Goal: Complete application form: Complete application form

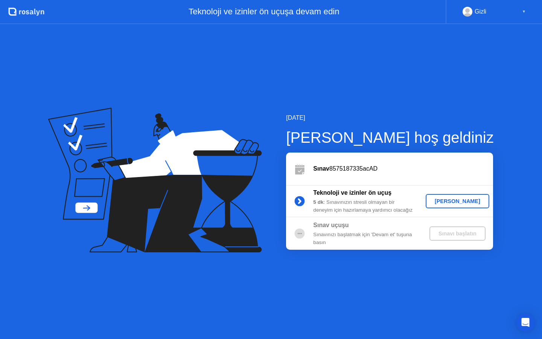
click at [444, 203] on div "[PERSON_NAME]" at bounding box center [457, 201] width 58 height 6
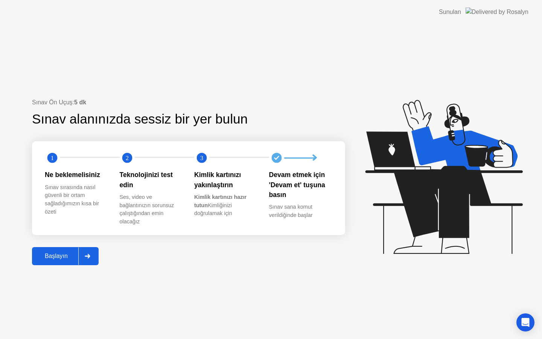
click at [55, 258] on div "Başlayın" at bounding box center [56, 255] width 44 height 7
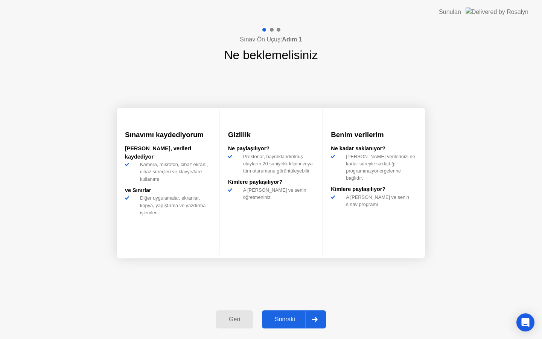
click at [277, 316] on div "Sonraki" at bounding box center [284, 319] width 41 height 7
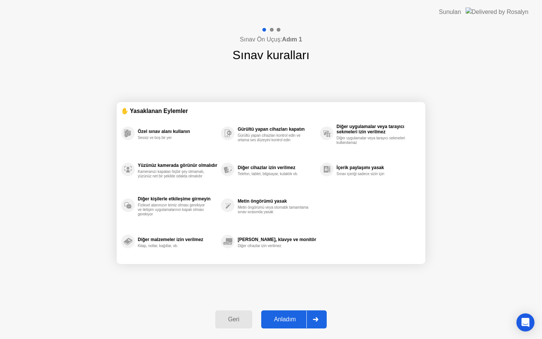
click at [284, 319] on div "Anladım" at bounding box center [284, 319] width 43 height 7
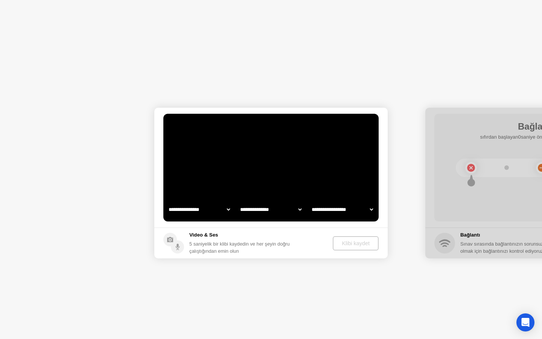
select select "**********"
select select "*******"
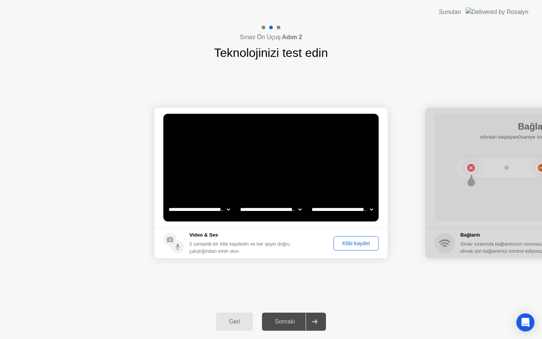
click at [356, 242] on div "Klibi kaydet" at bounding box center [356, 243] width 40 height 6
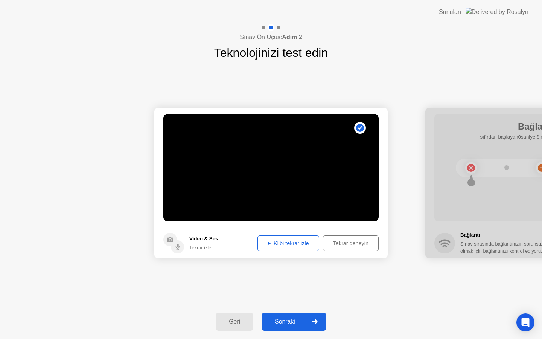
click at [291, 243] on div "Klibi tekrar izle" at bounding box center [288, 243] width 56 height 6
click at [285, 318] on div "Sonraki" at bounding box center [284, 321] width 41 height 7
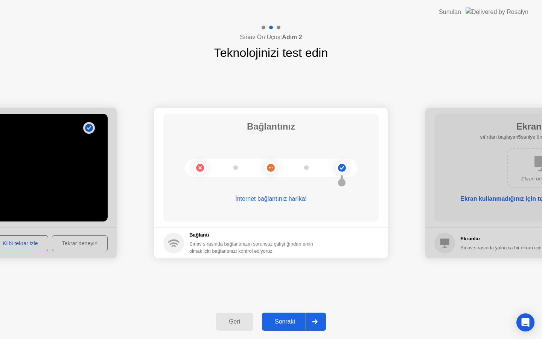
click at [290, 323] on div "Sonraki" at bounding box center [284, 321] width 41 height 7
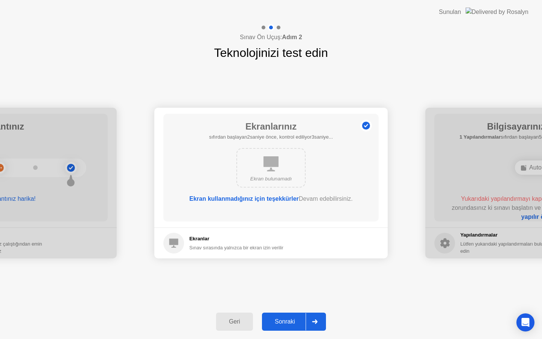
click at [285, 322] on div "Sonraki" at bounding box center [284, 321] width 41 height 7
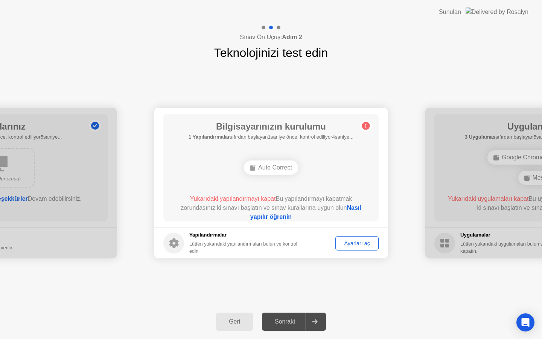
click at [356, 243] on div "Ayarları aç" at bounding box center [357, 243] width 38 height 6
click at [268, 166] on div "Auto Correct" at bounding box center [271, 167] width 54 height 14
click at [351, 241] on div "Ayarları aç" at bounding box center [357, 243] width 38 height 6
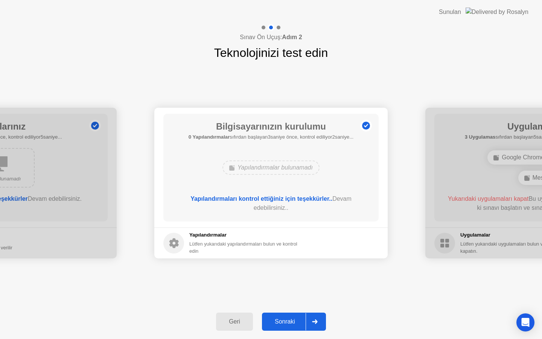
click at [263, 159] on div "Yapılandırmalar bulunamadı" at bounding box center [271, 167] width 172 height 20
click at [293, 321] on div "Sonraki" at bounding box center [284, 321] width 41 height 7
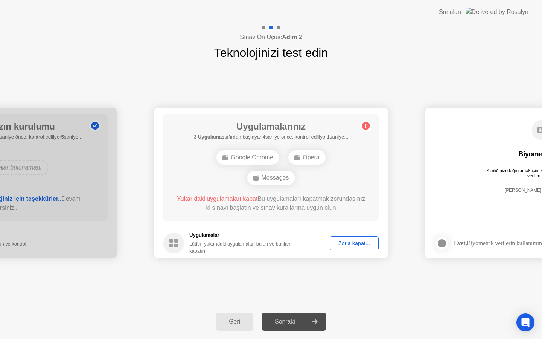
click at [354, 244] on div "Zorla kapat..." at bounding box center [354, 243] width 44 height 6
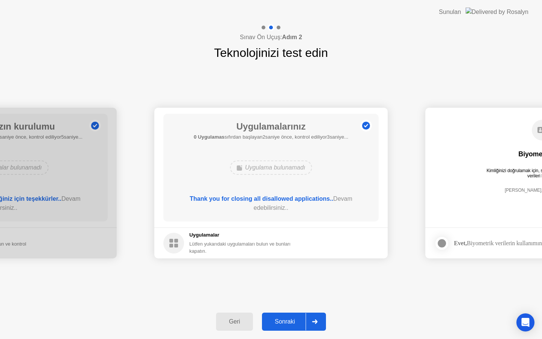
click at [284, 311] on div "Geri Sonraki" at bounding box center [271, 321] width 542 height 35
click at [283, 320] on div "Sonraki" at bounding box center [284, 321] width 41 height 7
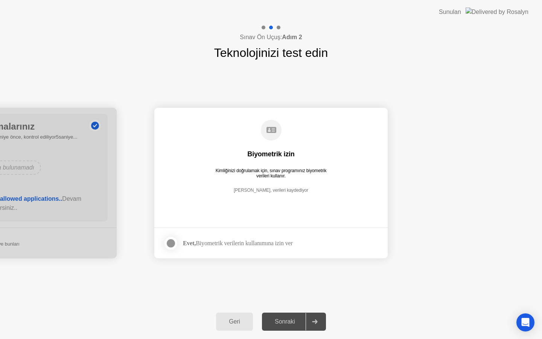
click at [176, 238] on label at bounding box center [173, 242] width 20 height 15
click at [293, 319] on div "Sonraki" at bounding box center [284, 321] width 41 height 7
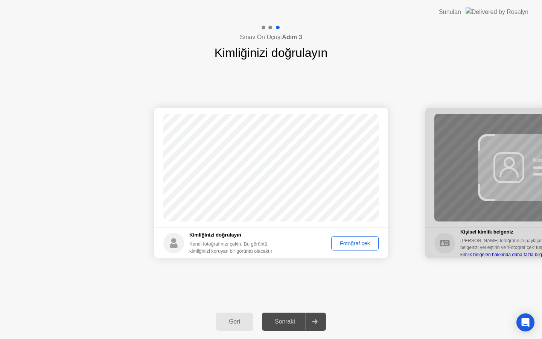
click at [356, 242] on div "Fotoğraf çek" at bounding box center [355, 243] width 42 height 6
click at [291, 323] on div "Sonraki" at bounding box center [284, 321] width 41 height 7
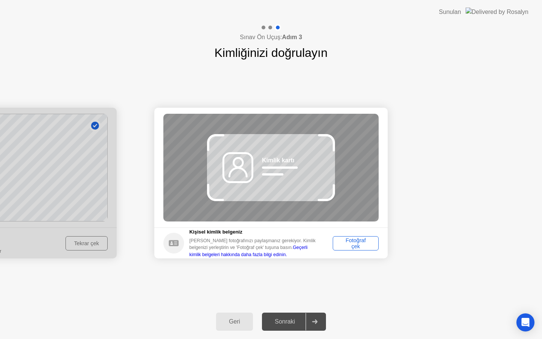
drag, startPoint x: 134, startPoint y: 190, endPoint x: 173, endPoint y: 197, distance: 39.3
click at [114, 181] on div at bounding box center [-1, 183] width 233 height 150
click at [349, 244] on div "Fotoğraf çek" at bounding box center [355, 243] width 41 height 12
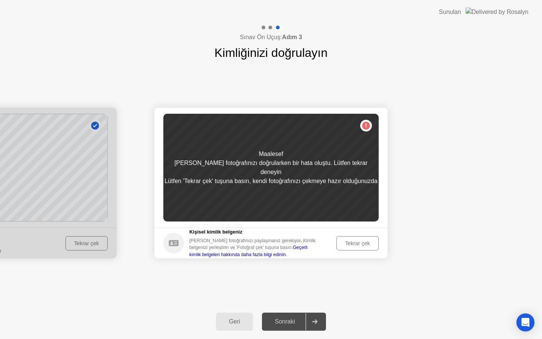
click at [363, 246] on div "Tekrar çek" at bounding box center [357, 243] width 37 height 6
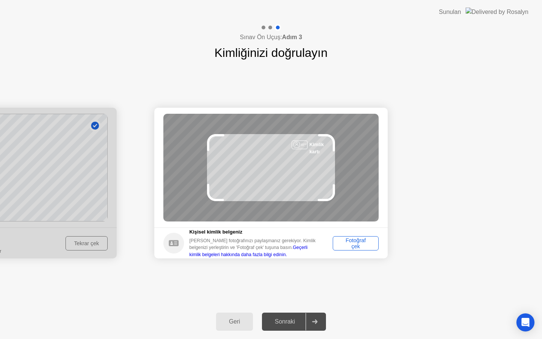
click at [357, 243] on div "Fotoğraf çek" at bounding box center [355, 243] width 41 height 12
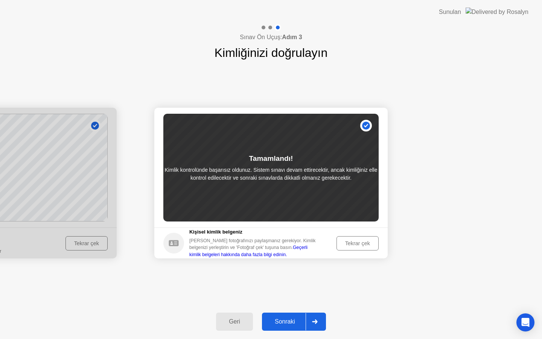
click at [293, 320] on div "Sonraki" at bounding box center [284, 321] width 41 height 7
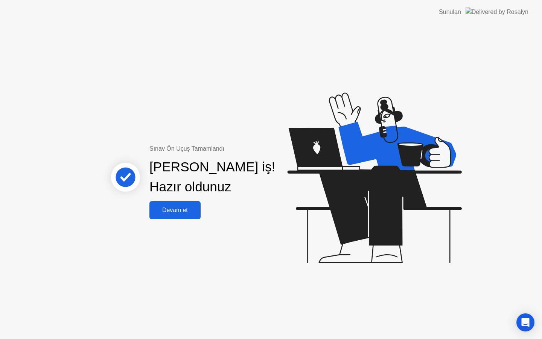
click at [176, 208] on div "Devam et" at bounding box center [175, 210] width 47 height 7
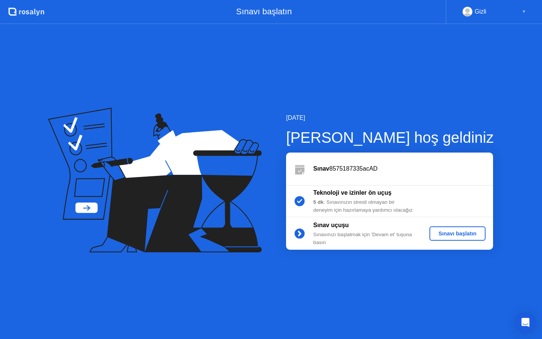
click at [453, 231] on div "Sınavı başlatın" at bounding box center [457, 233] width 50 height 6
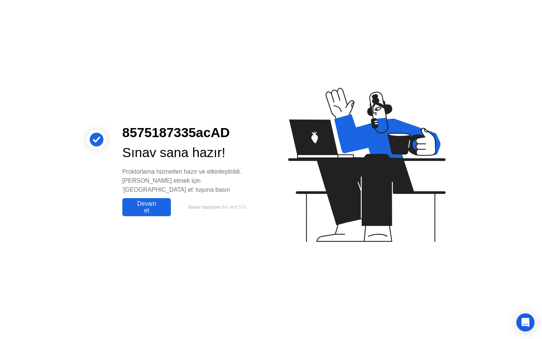
click at [152, 203] on div "Devam et" at bounding box center [147, 207] width 44 height 14
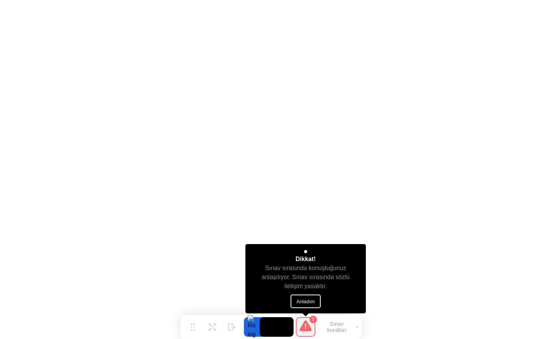
click at [309, 300] on button "Anladım" at bounding box center [305, 301] width 30 height 14
